Goal: Find specific page/section: Find specific page/section

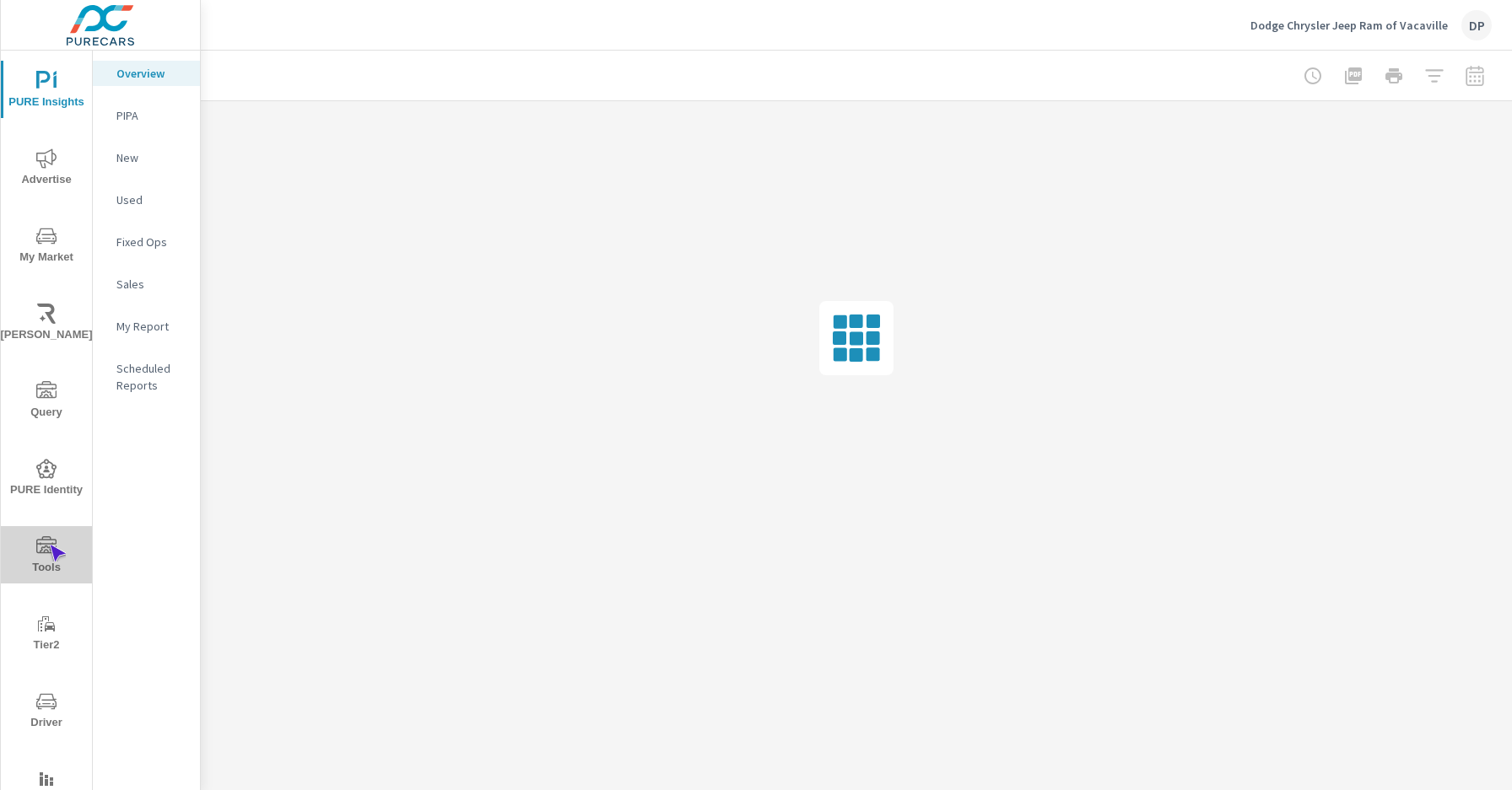
click at [49, 545] on icon "nav menu" at bounding box center [45, 545] width 20 height 17
